Goal: Transaction & Acquisition: Purchase product/service

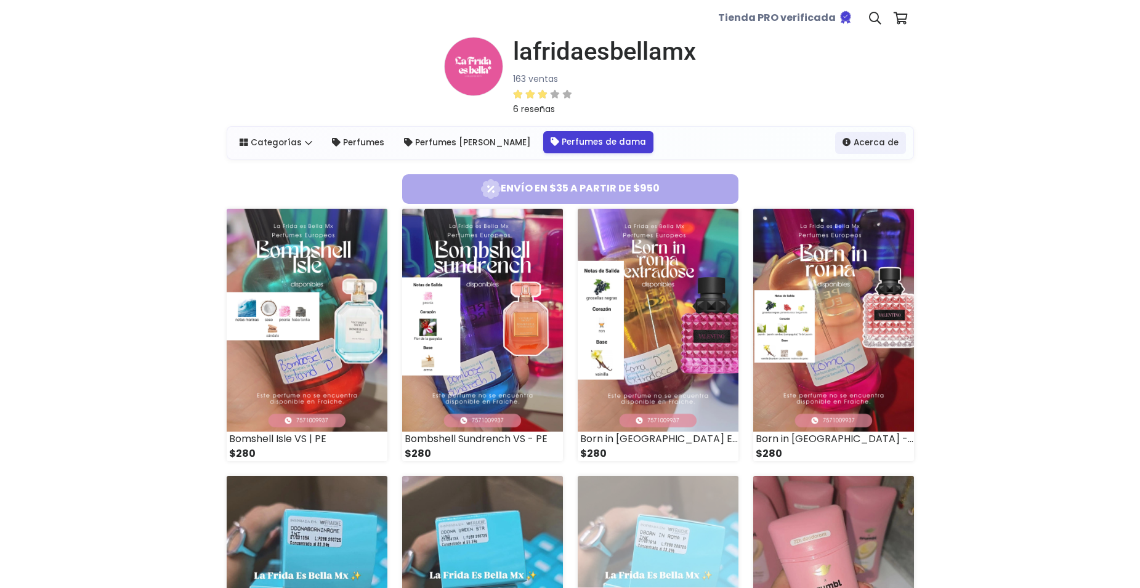
click at [543, 146] on link "Perfumes de dama" at bounding box center [598, 142] width 110 height 22
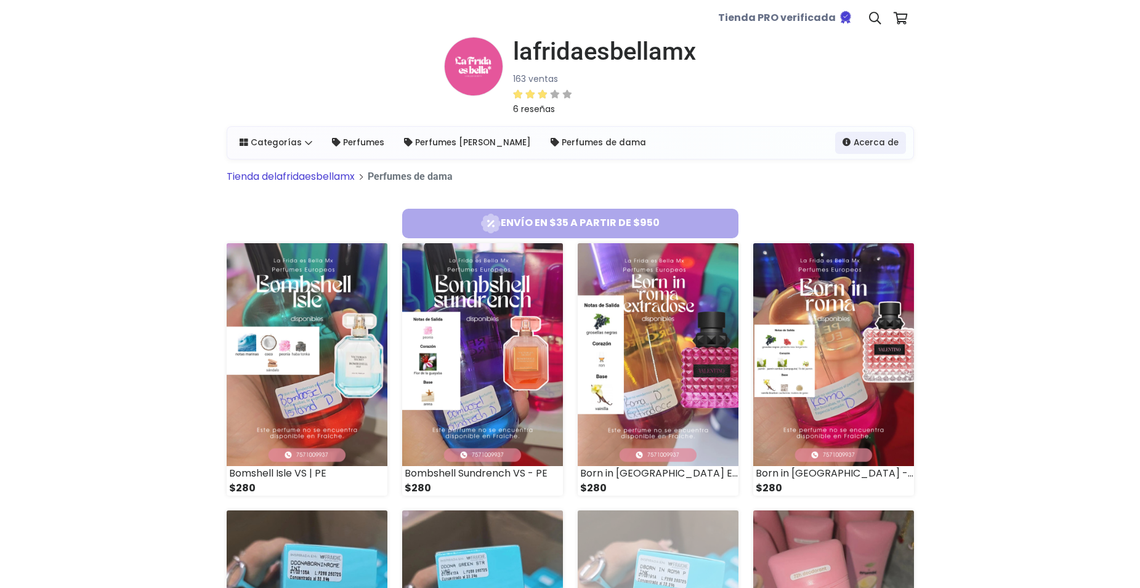
select select "*"
click at [868, 22] on link at bounding box center [875, 18] width 25 height 37
click at [872, 22] on icon at bounding box center [875, 18] width 12 height 12
click at [661, 57] on input at bounding box center [646, 61] width 121 height 28
type input "*"
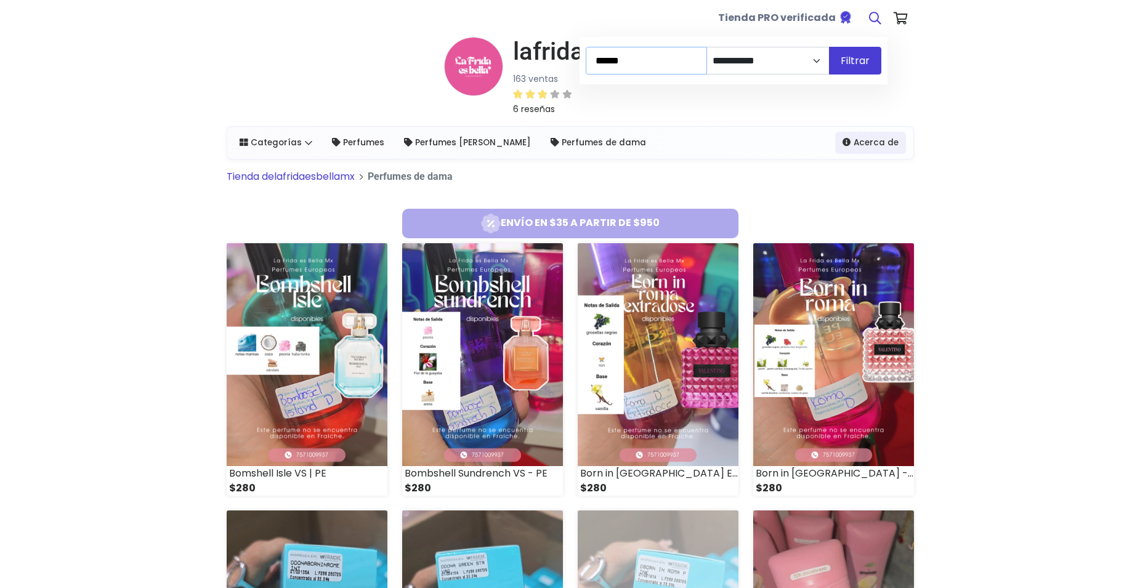
type input "******"
click at [829, 47] on button "Filtrar" at bounding box center [855, 61] width 52 height 28
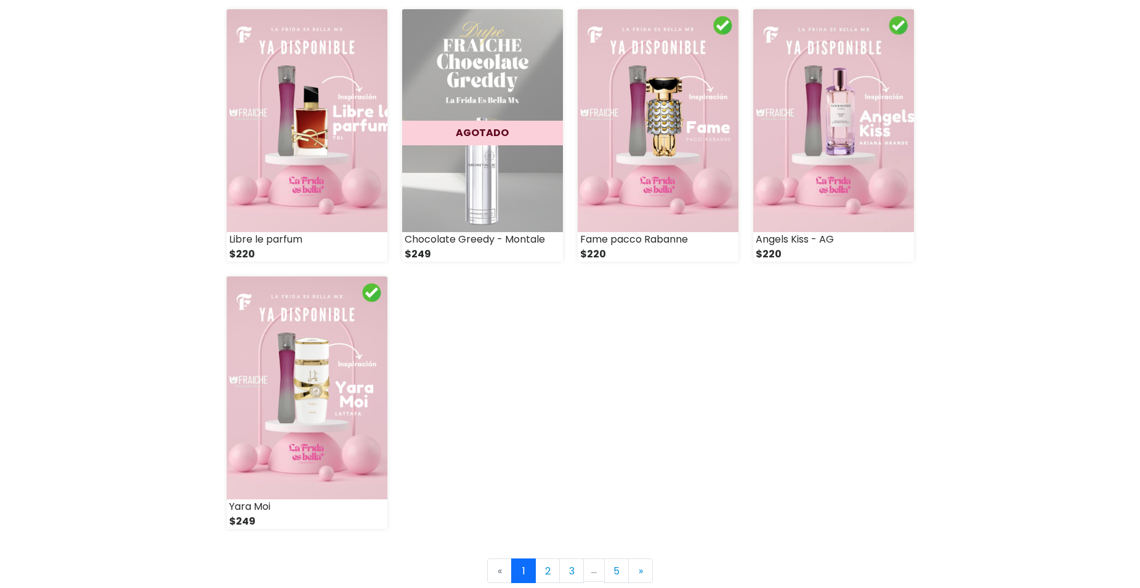
scroll to position [1779, 0]
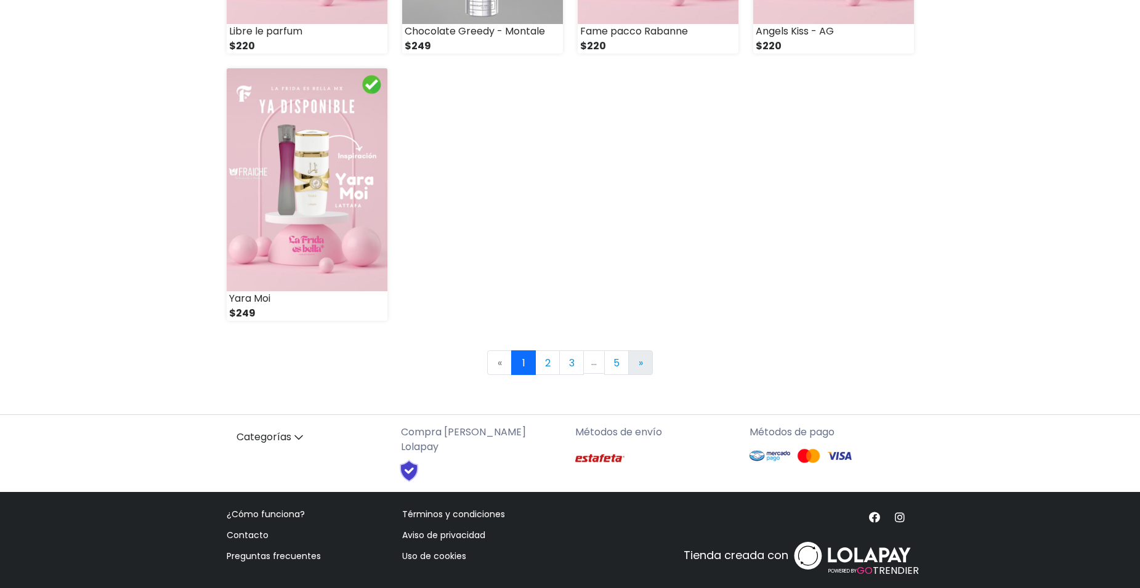
click at [630, 371] on link "» Next" at bounding box center [640, 362] width 25 height 25
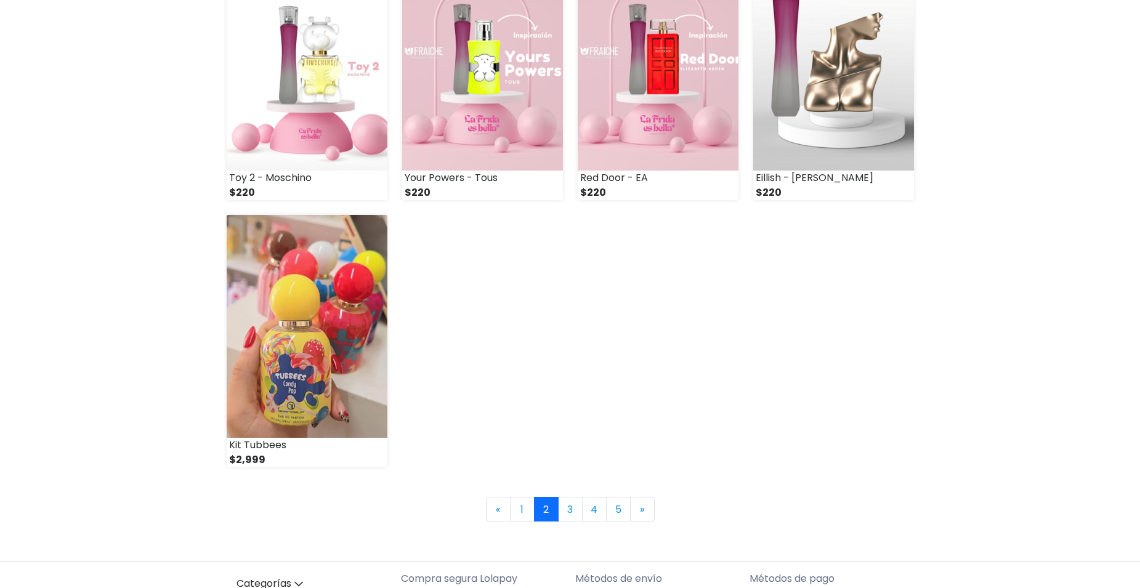
scroll to position [1662, 0]
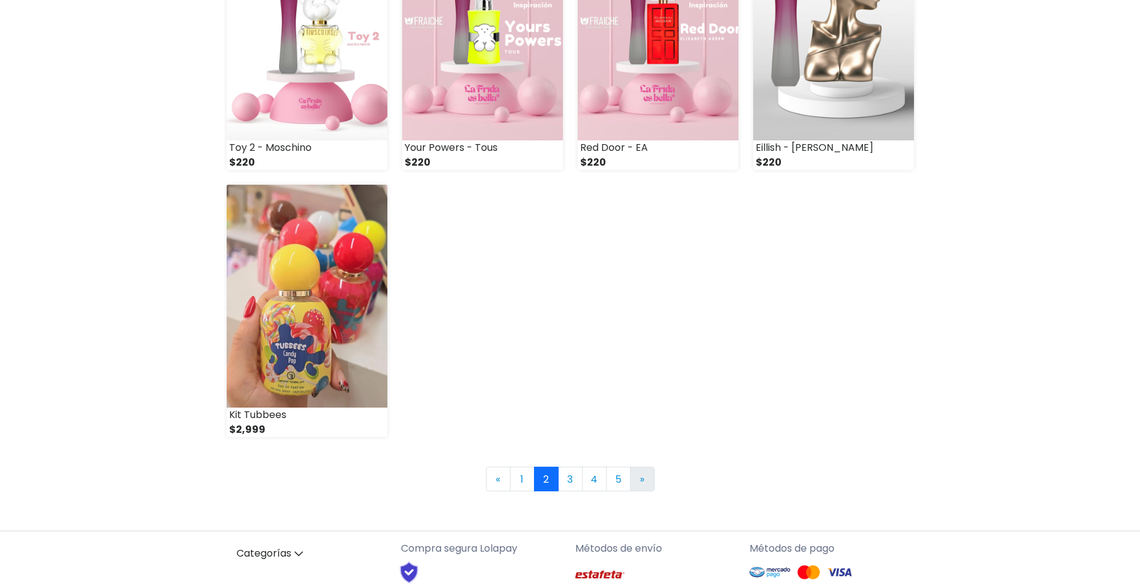
click at [643, 480] on span "»" at bounding box center [642, 479] width 4 height 14
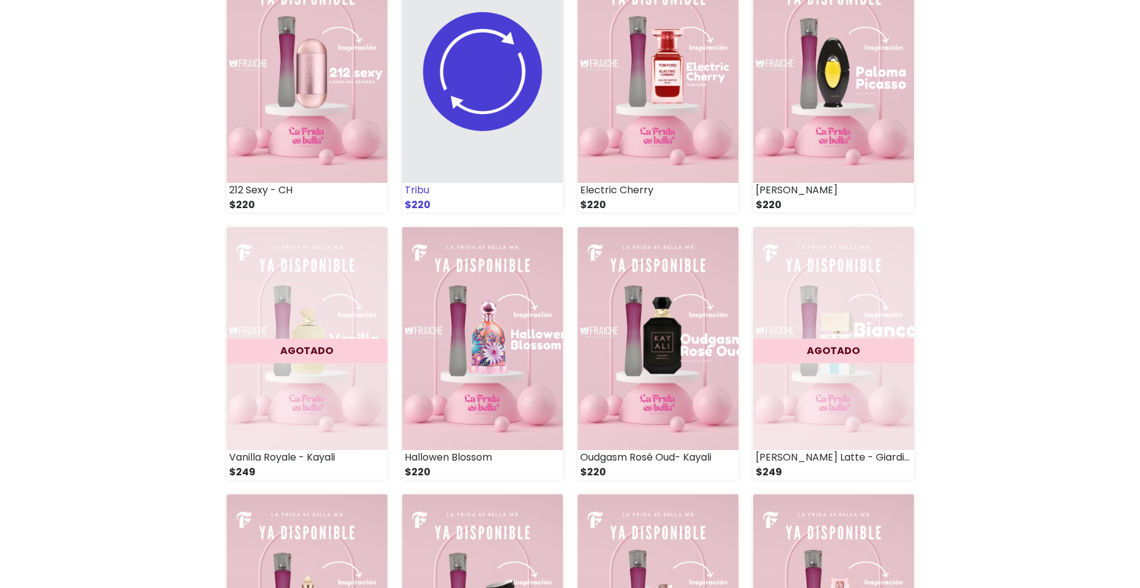
scroll to position [554, 0]
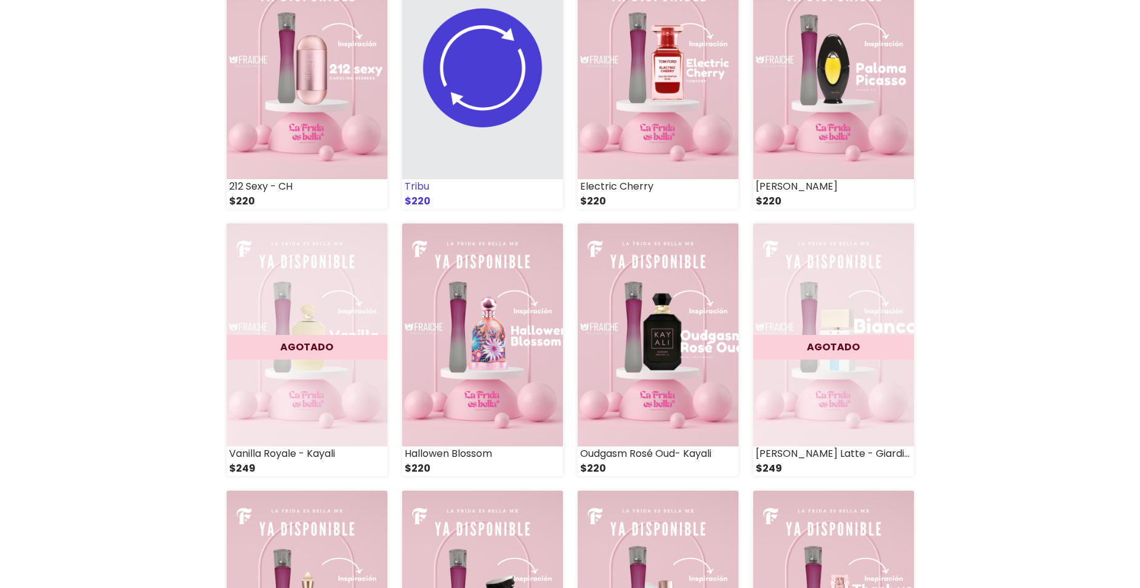
click at [502, 100] on img at bounding box center [482, 67] width 161 height 223
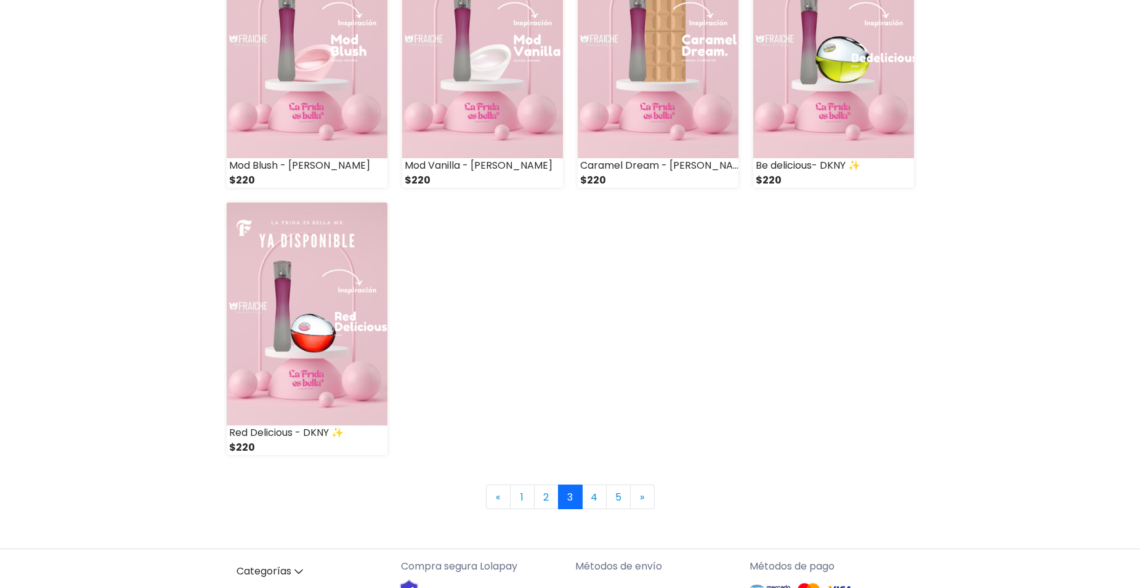
scroll to position [1662, 0]
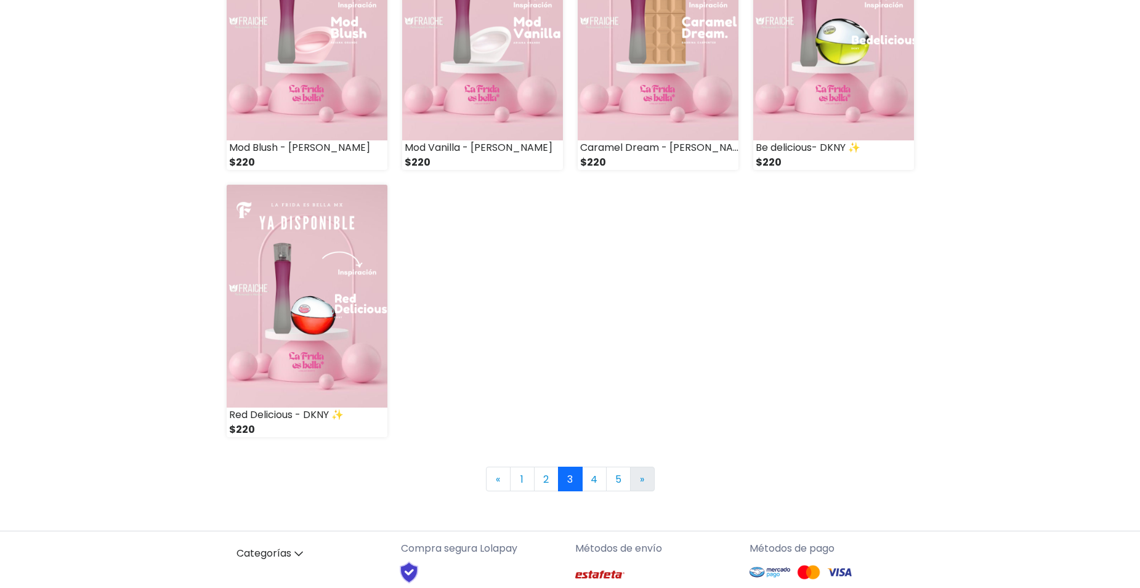
click at [645, 486] on link "» Next" at bounding box center [642, 479] width 25 height 25
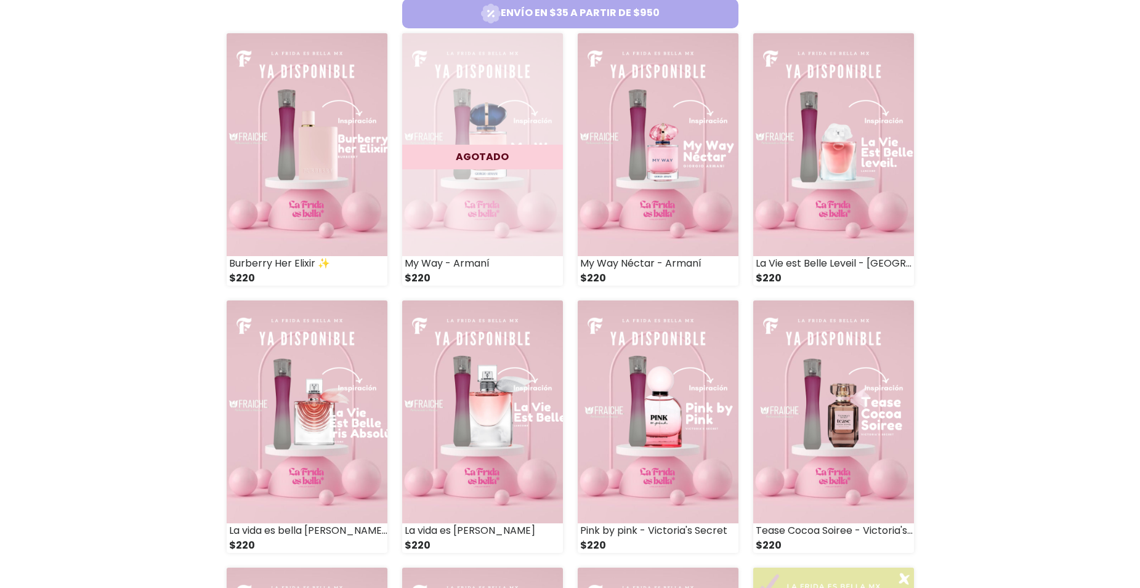
scroll to position [369, 0]
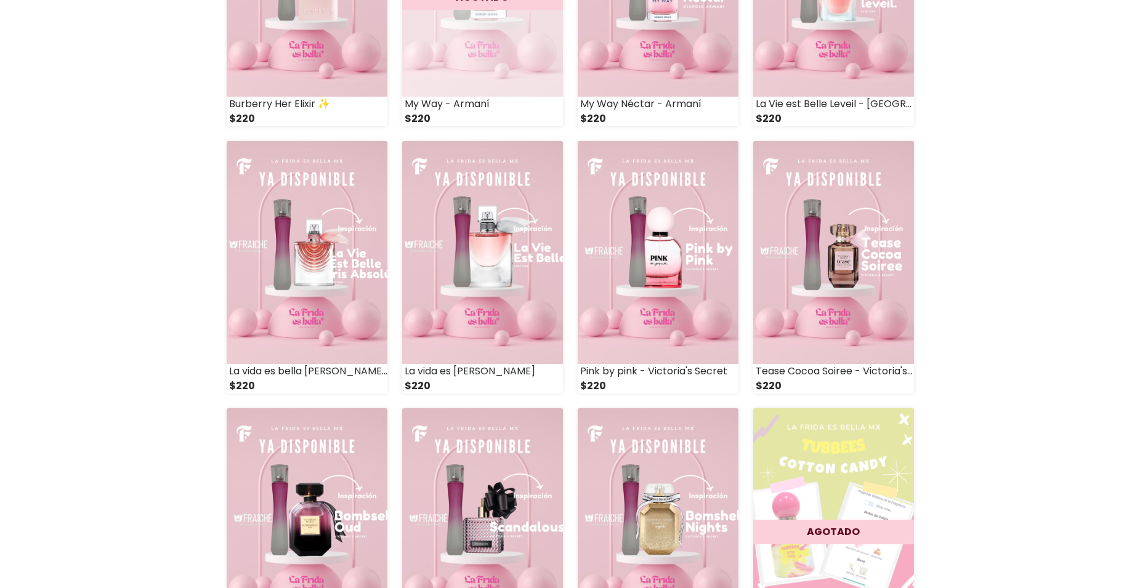
drag, startPoint x: 1076, startPoint y: 346, endPoint x: 1061, endPoint y: 344, distance: 15.0
